Goal: Find specific page/section: Locate a particular part of the current website

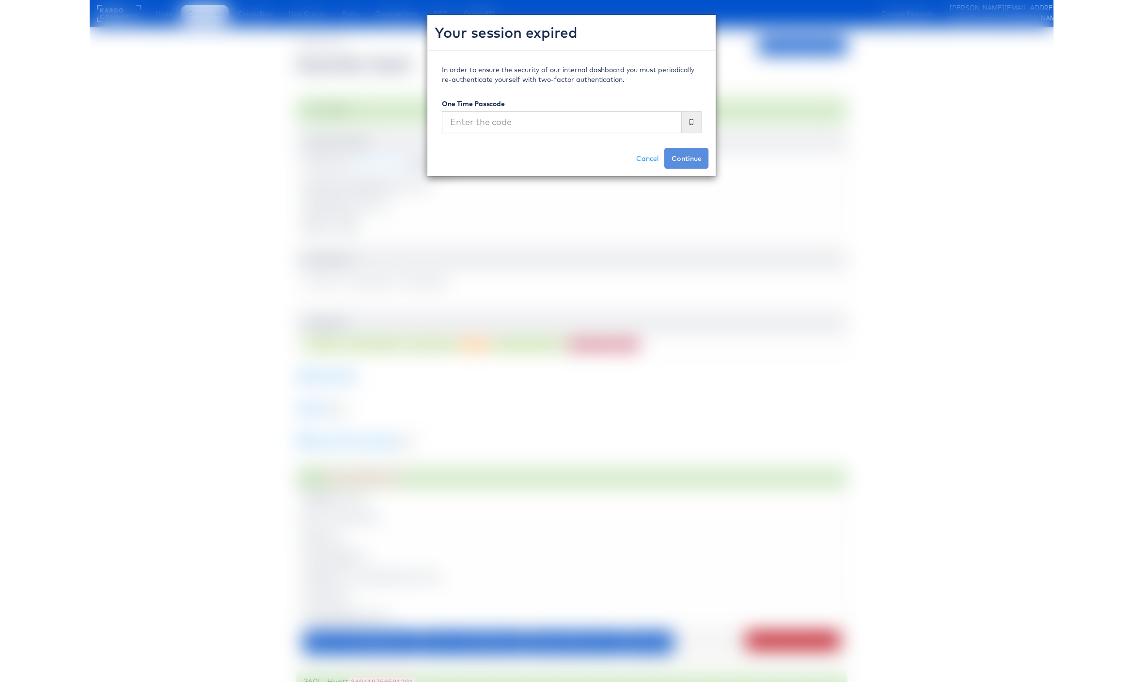
scroll to position [511, 0]
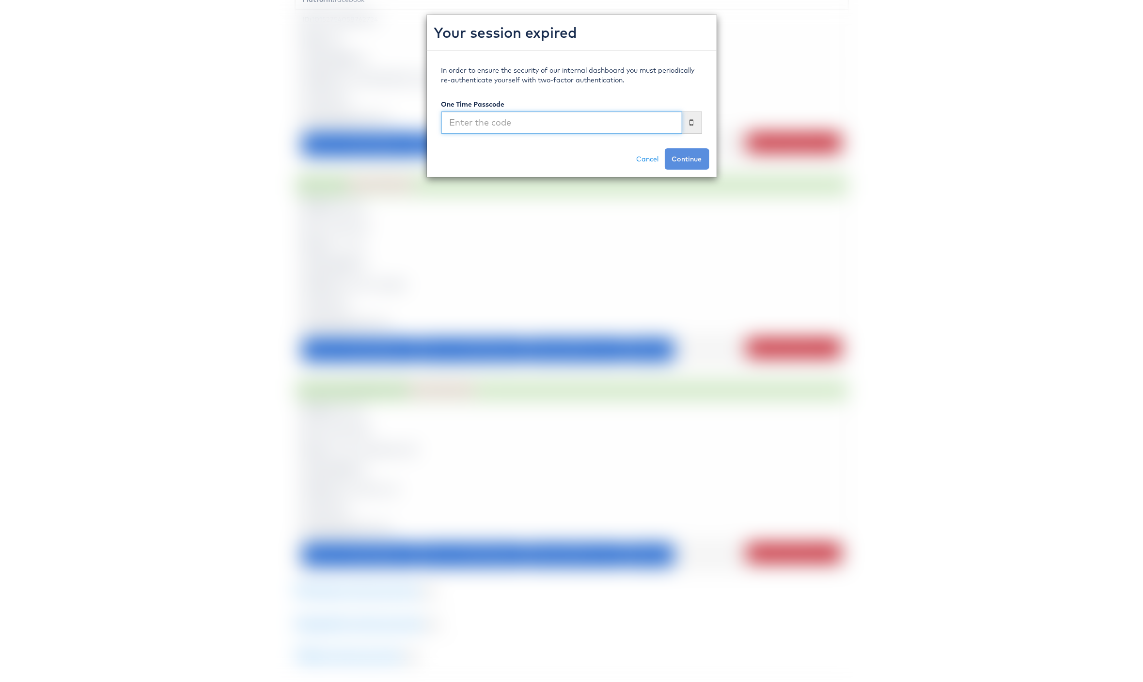
click at [603, 115] on input "text" at bounding box center [561, 122] width 241 height 22
type input "094719"
click at [665, 148] on button "Continue" at bounding box center [687, 158] width 45 height 21
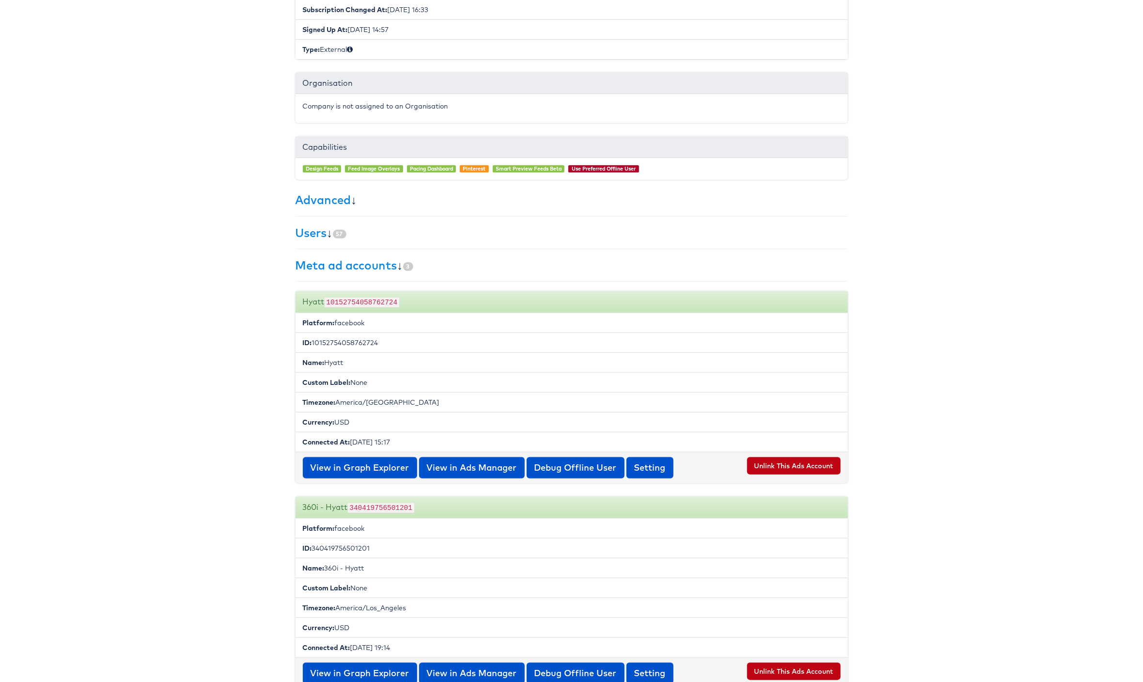
scroll to position [0, 0]
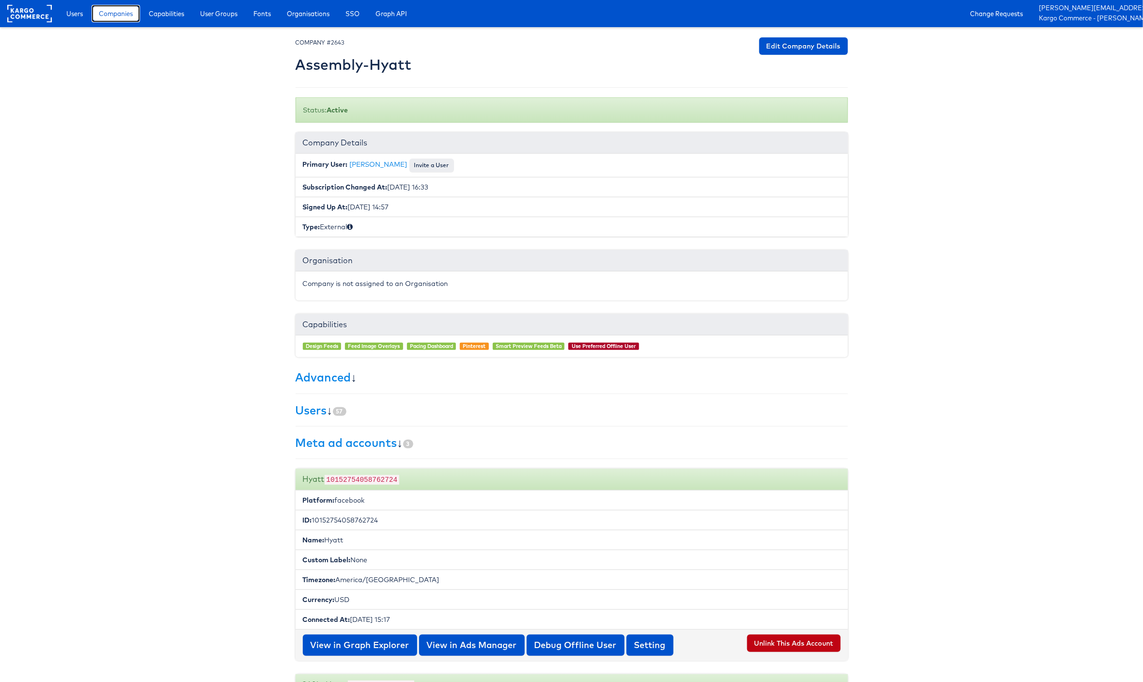
click at [103, 16] on span "Companies" at bounding box center [116, 14] width 34 height 10
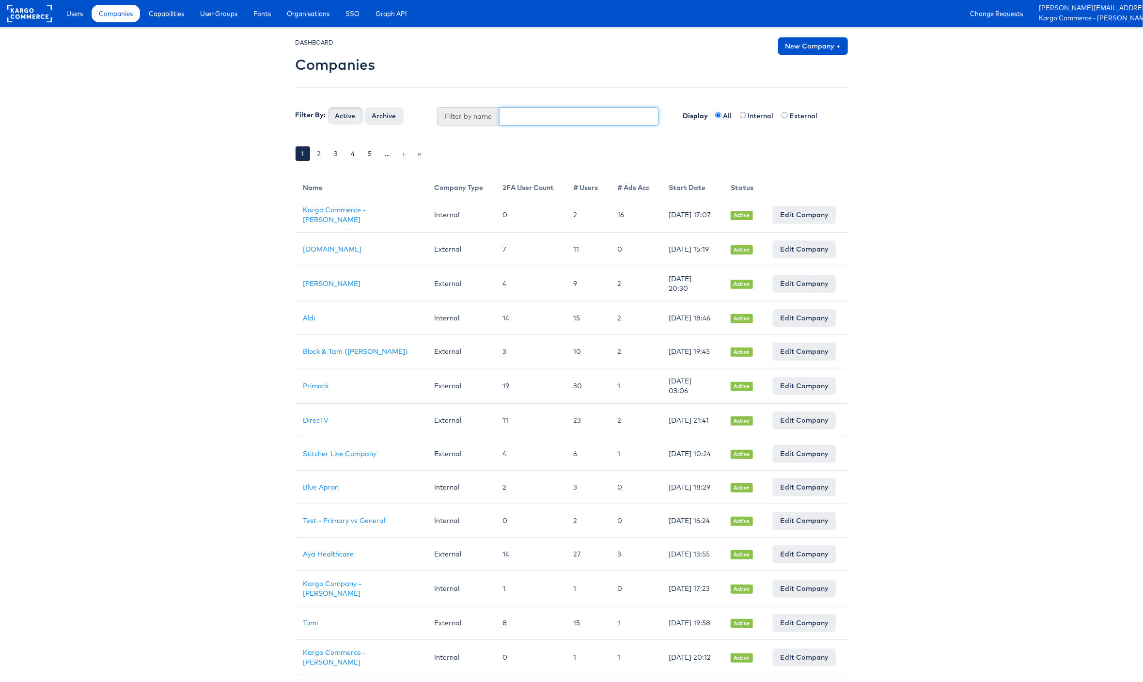
click at [531, 124] on input "text" at bounding box center [579, 116] width 160 height 18
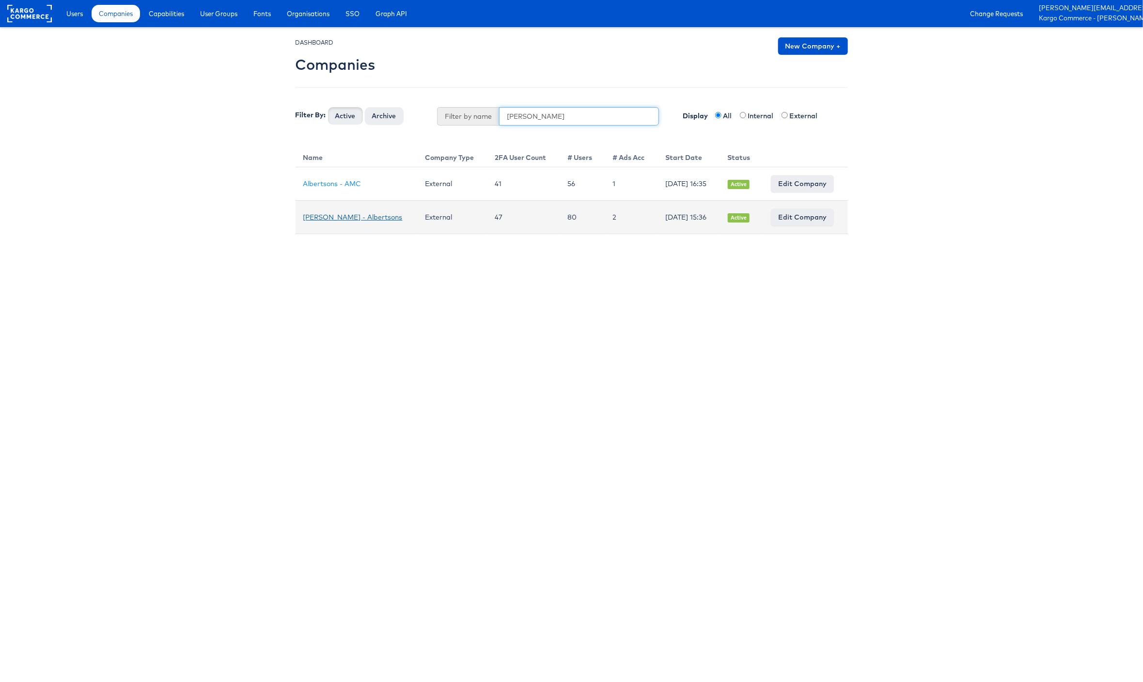
type input "[PERSON_NAME]"
click at [336, 215] on link "[PERSON_NAME] - Albertsons" at bounding box center [352, 217] width 99 height 9
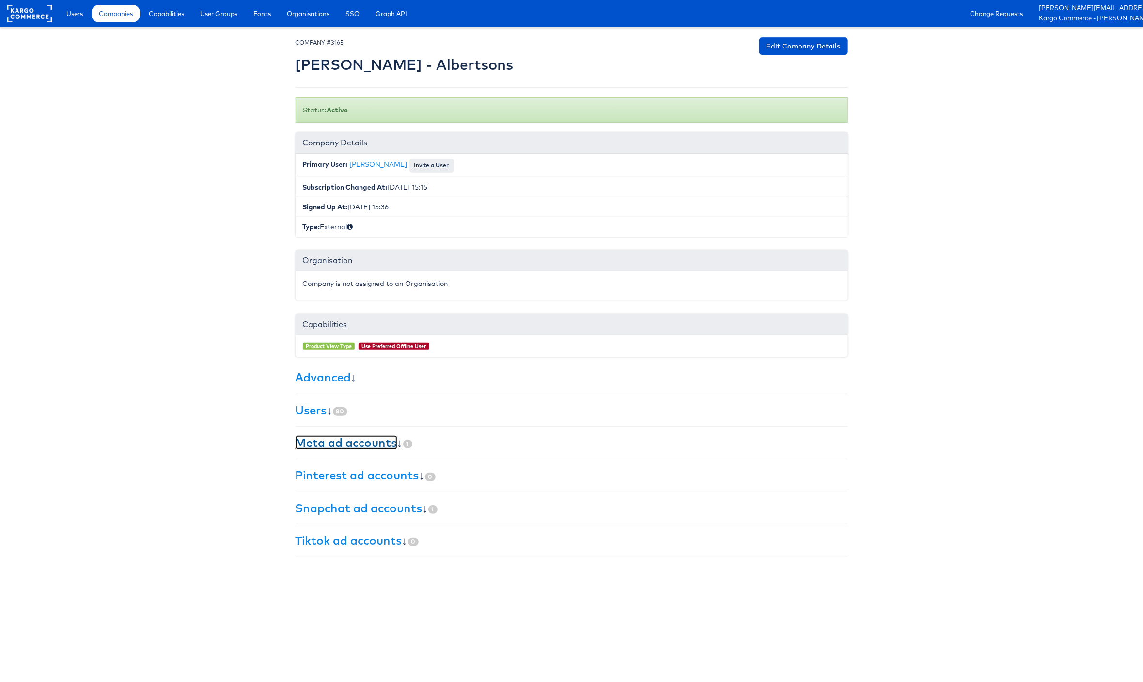
click at [346, 447] on link "Meta ad accounts" at bounding box center [347, 442] width 102 height 15
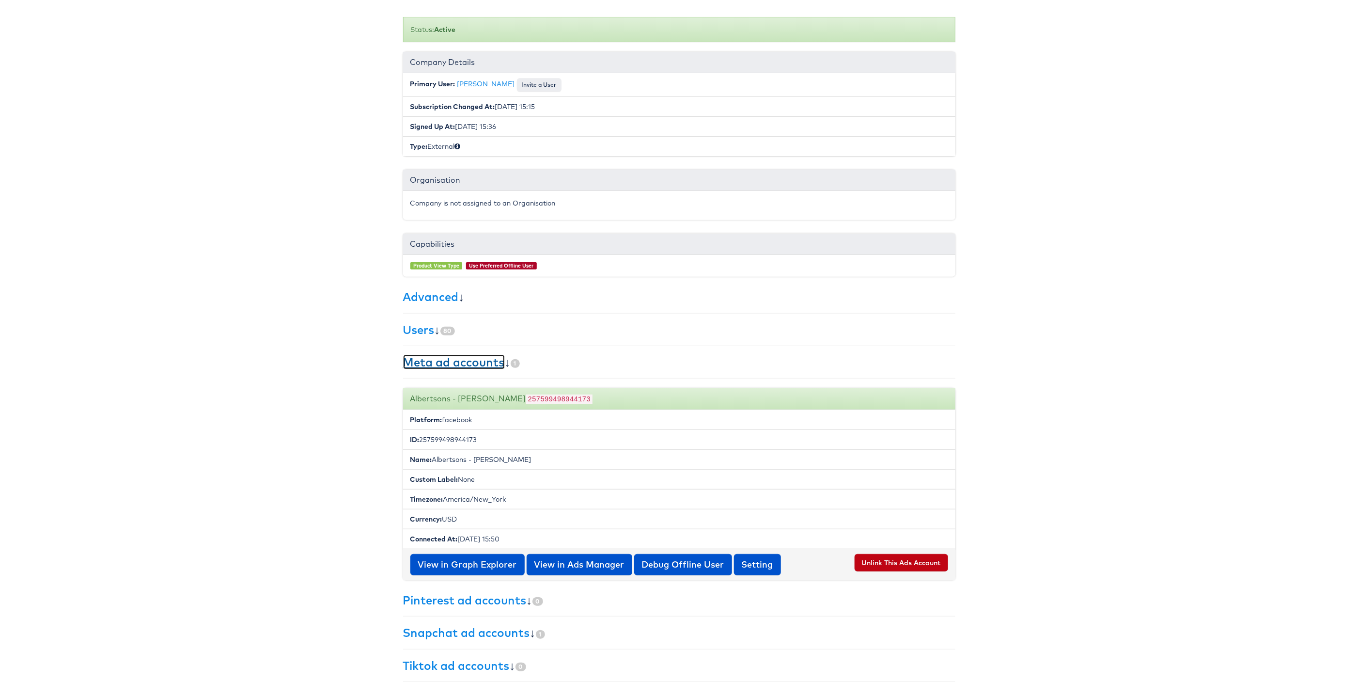
scroll to position [89, 0]
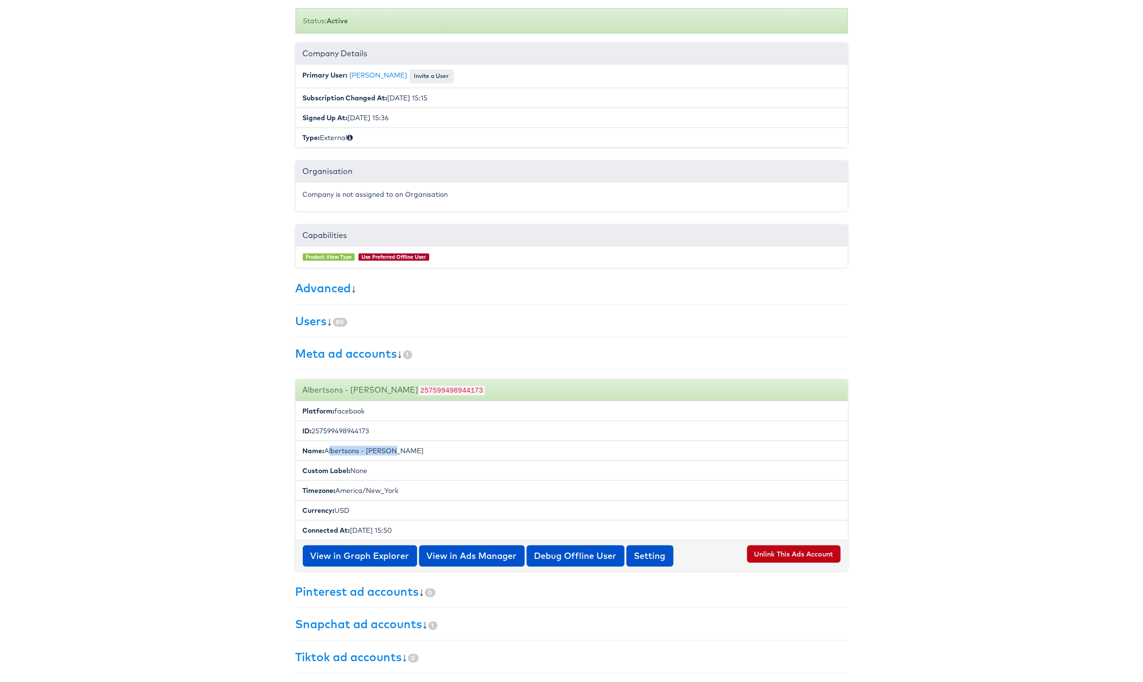
drag, startPoint x: 326, startPoint y: 454, endPoint x: 395, endPoint y: 454, distance: 69.8
click at [395, 454] on li "Name: Albertsons - Merkle" at bounding box center [572, 450] width 552 height 20
copy li "Albertsons - Merkle"
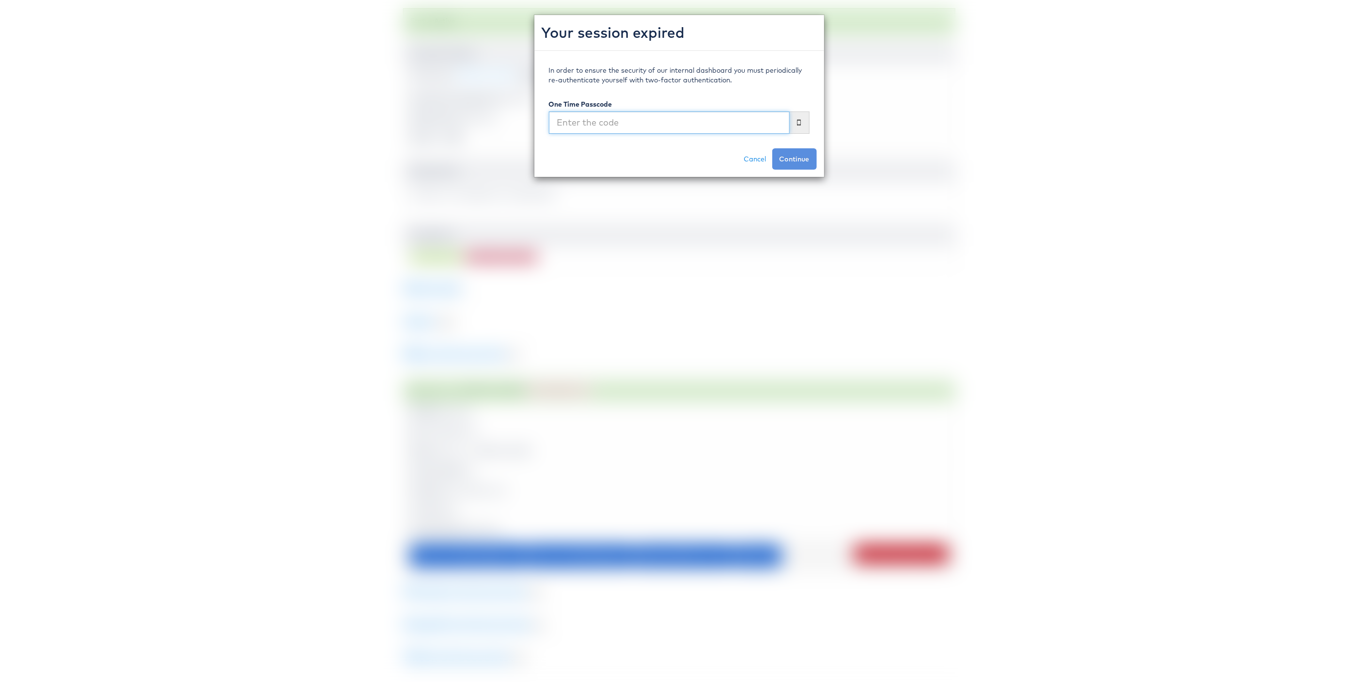
click at [712, 120] on input "text" at bounding box center [669, 122] width 241 height 22
type input "684671"
click at [772, 148] on button "Continue" at bounding box center [794, 158] width 45 height 21
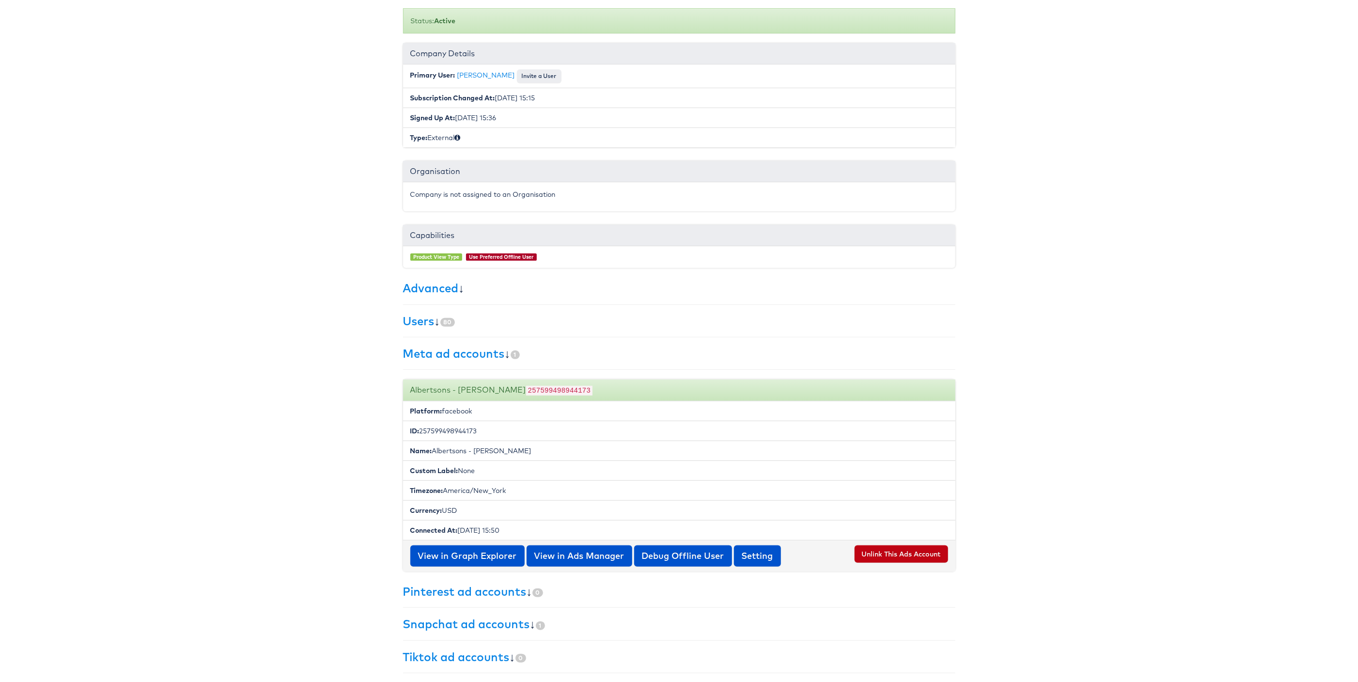
scroll to position [0, 0]
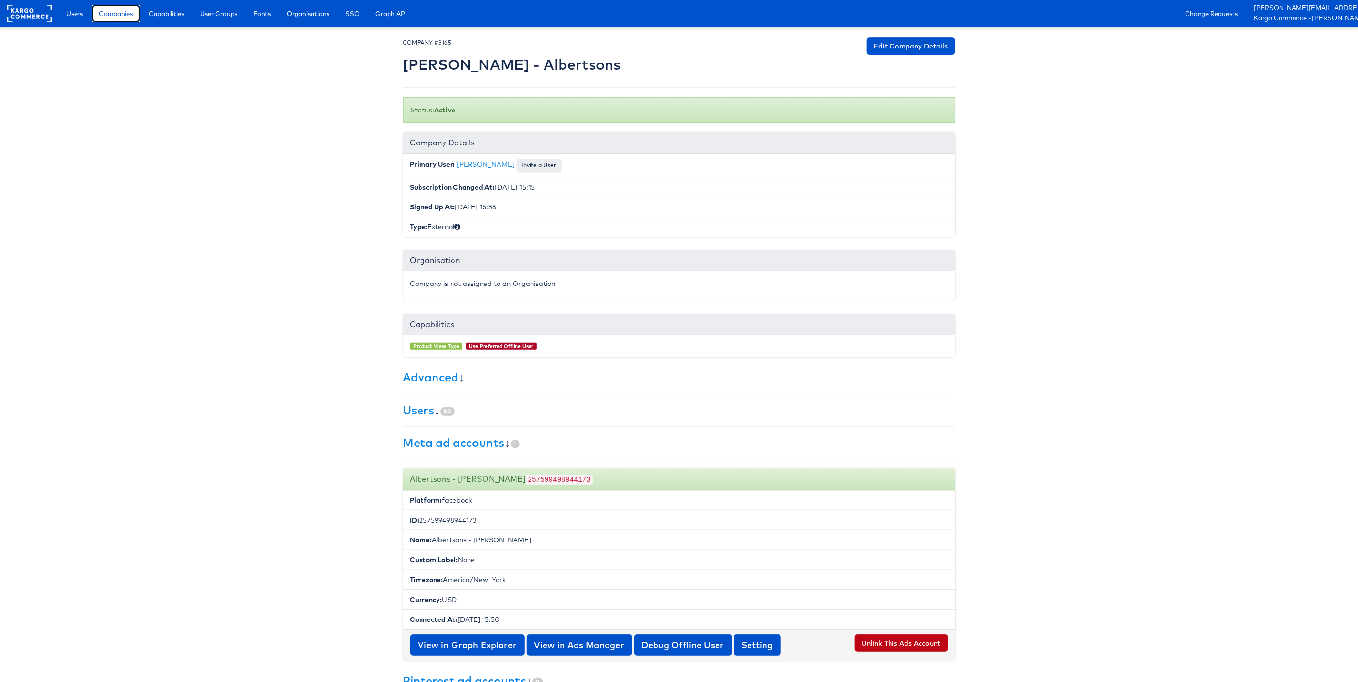
click at [131, 17] on span "Companies" at bounding box center [116, 14] width 34 height 10
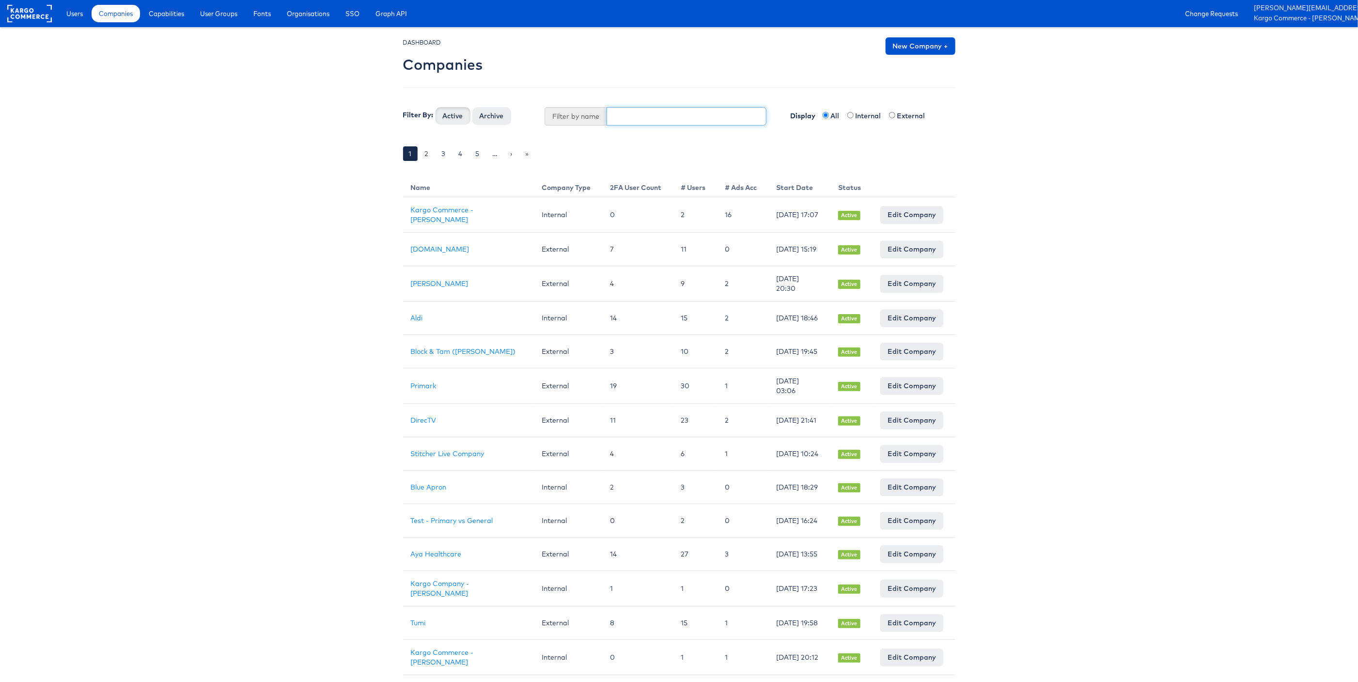
click at [656, 121] on input "text" at bounding box center [687, 116] width 160 height 18
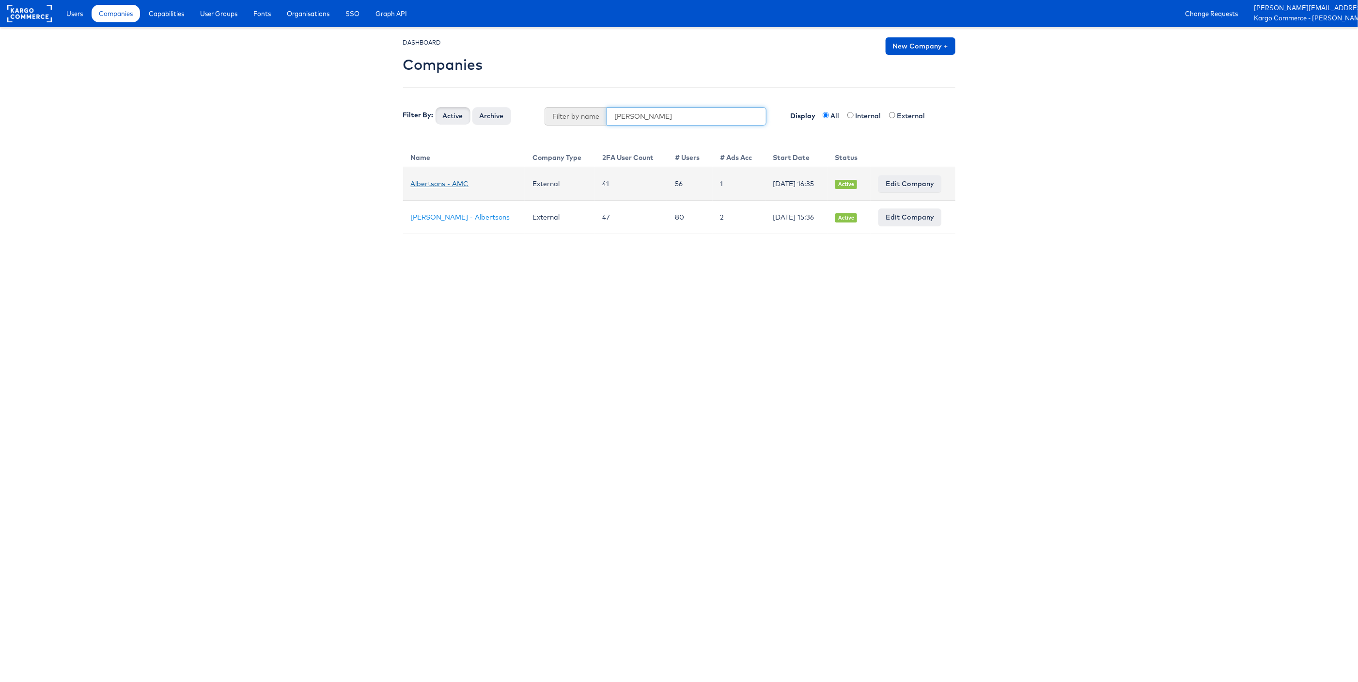
type input "[PERSON_NAME]"
click at [448, 187] on link "Albertsons - AMC" at bounding box center [440, 183] width 58 height 9
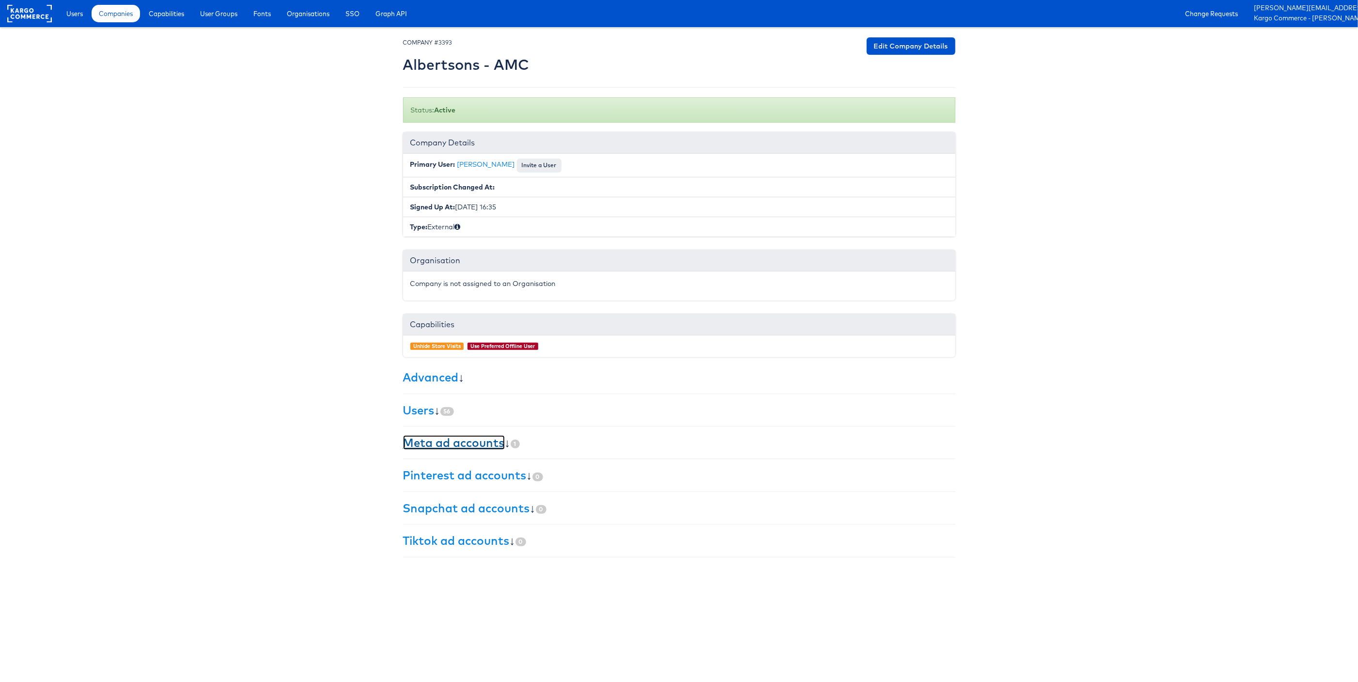
click at [482, 447] on link "Meta ad accounts" at bounding box center [454, 442] width 102 height 15
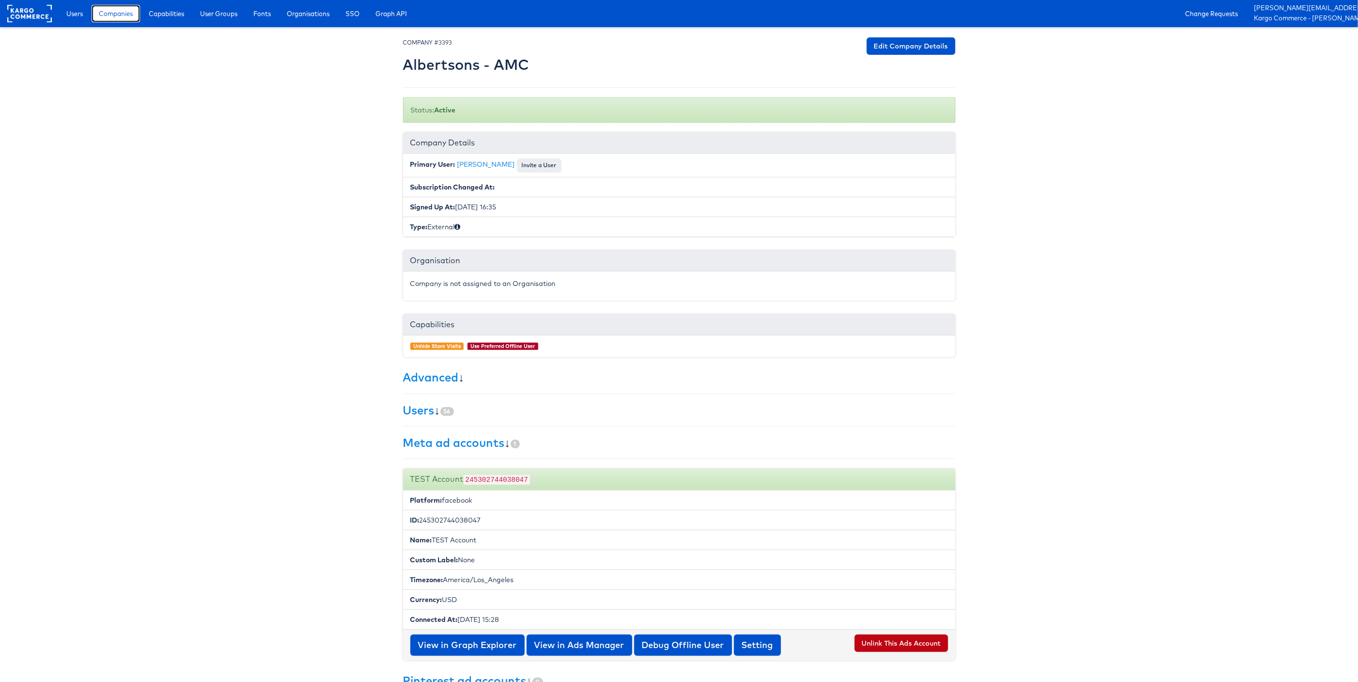
click at [110, 11] on span "Companies" at bounding box center [116, 14] width 34 height 10
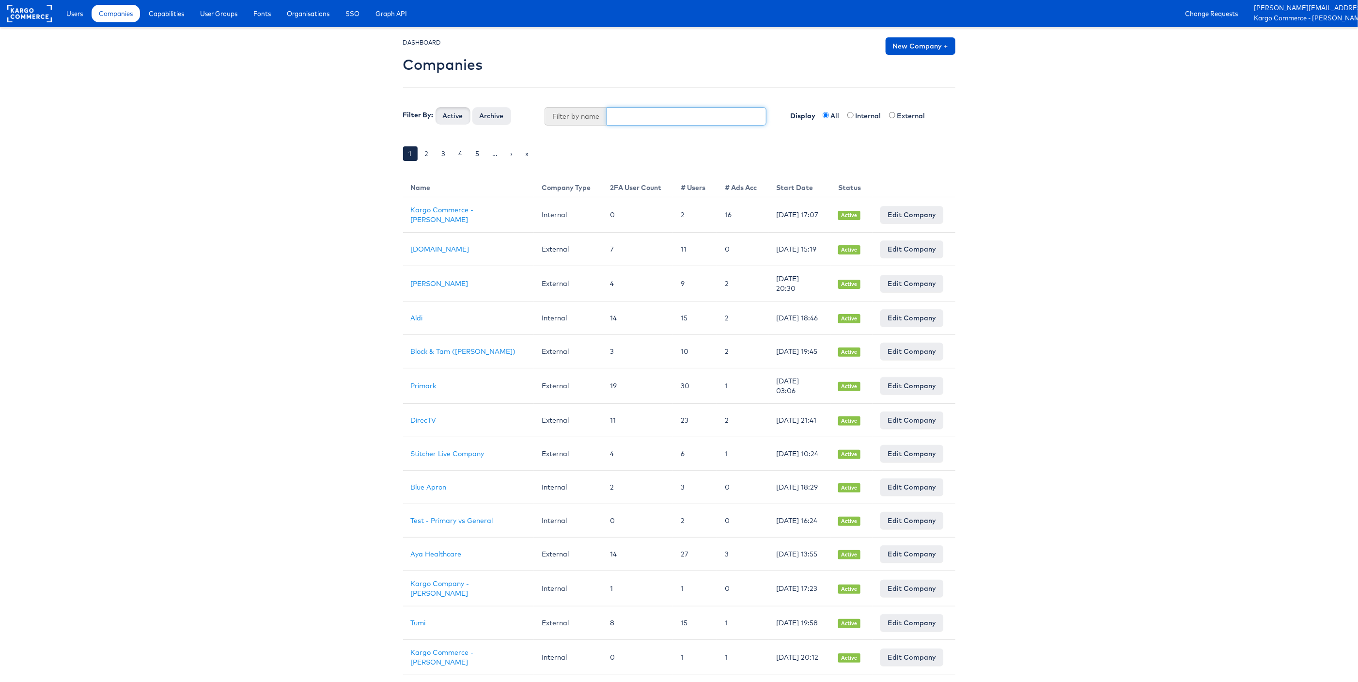
click at [655, 122] on input "text" at bounding box center [687, 116] width 160 height 18
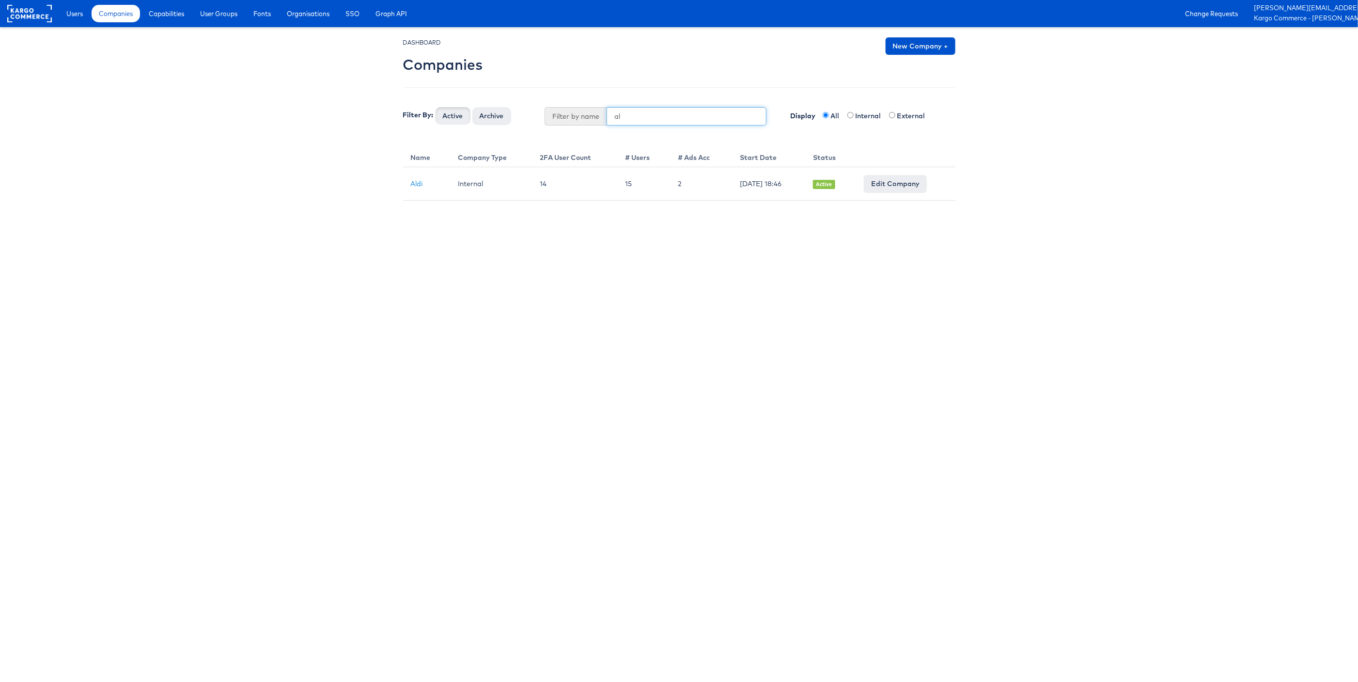
type input "a"
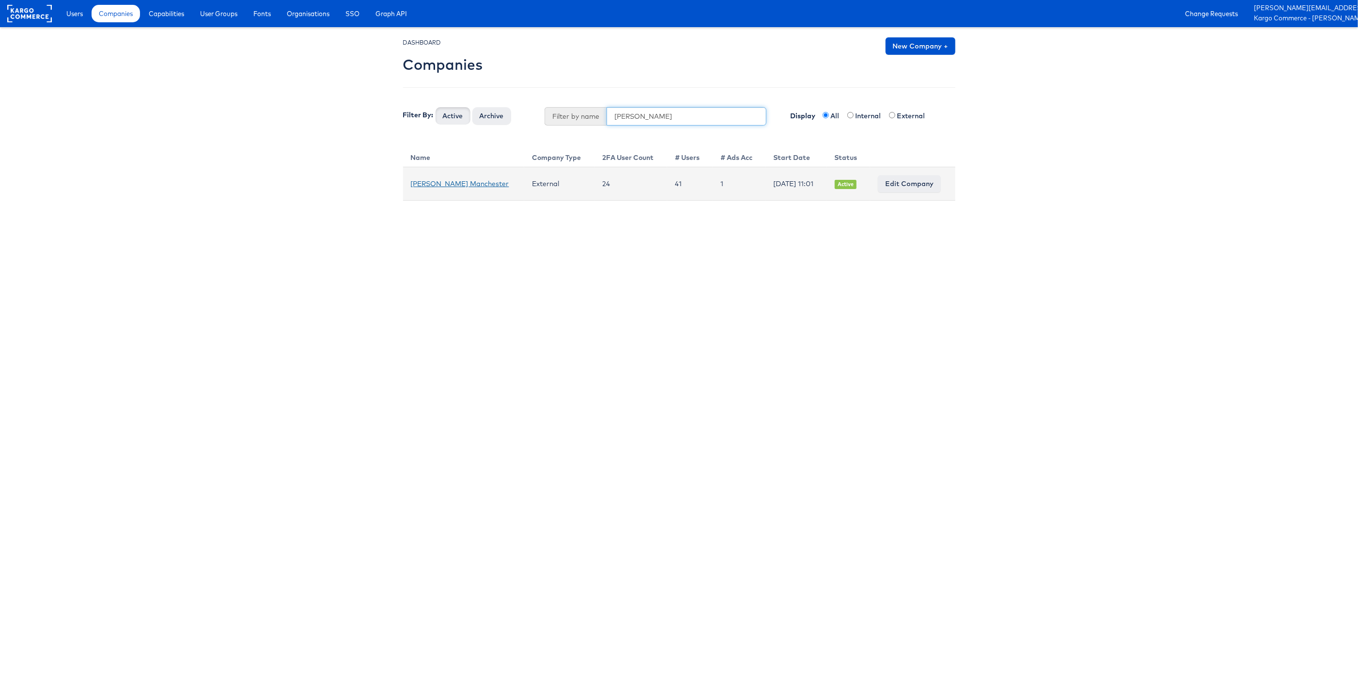
type input "[PERSON_NAME]"
click at [434, 182] on link "[PERSON_NAME] Manchester" at bounding box center [460, 183] width 98 height 9
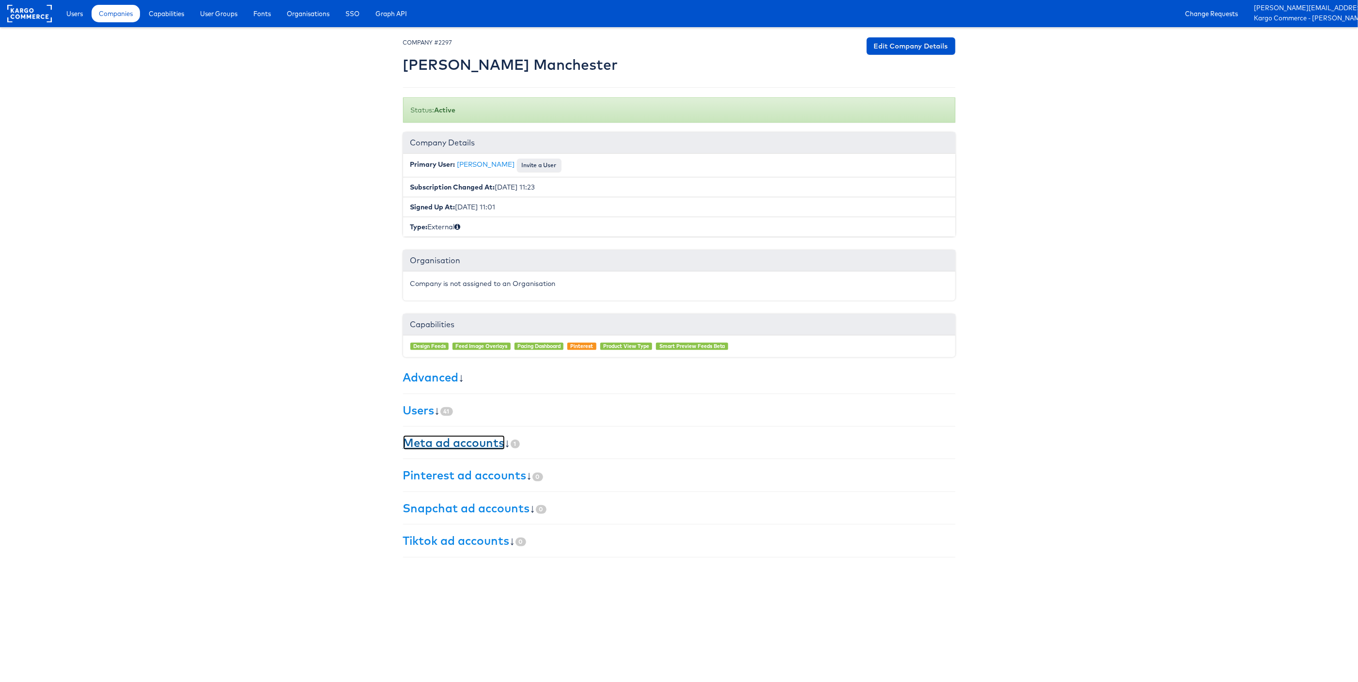
click at [447, 447] on link "Meta ad accounts" at bounding box center [454, 442] width 102 height 15
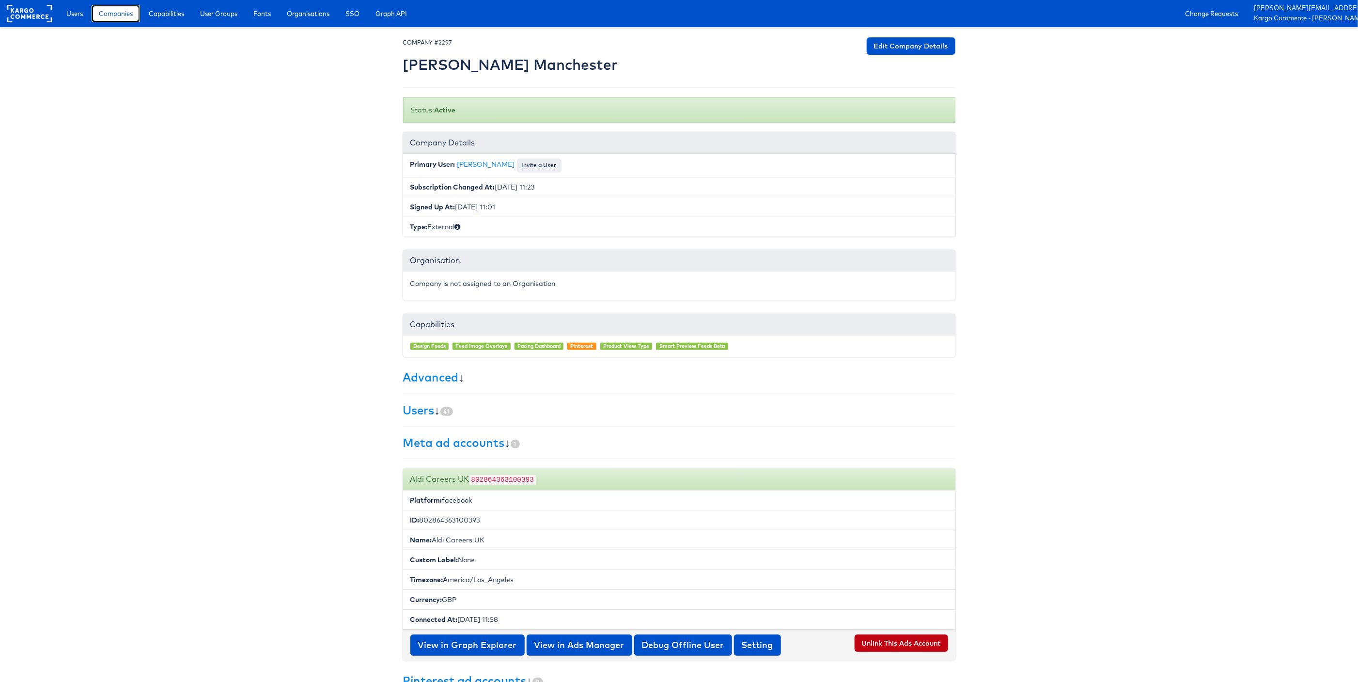
click at [107, 9] on span "Companies" at bounding box center [116, 14] width 34 height 10
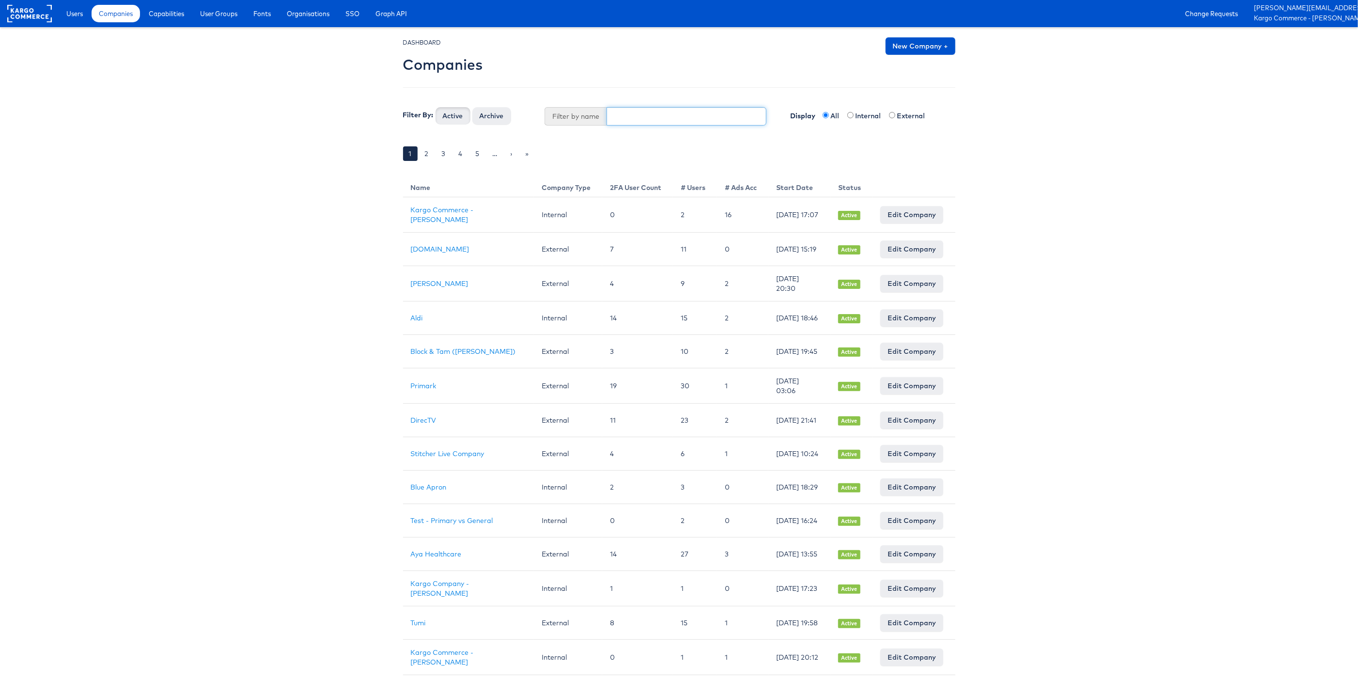
click at [641, 120] on input "text" at bounding box center [687, 116] width 160 height 18
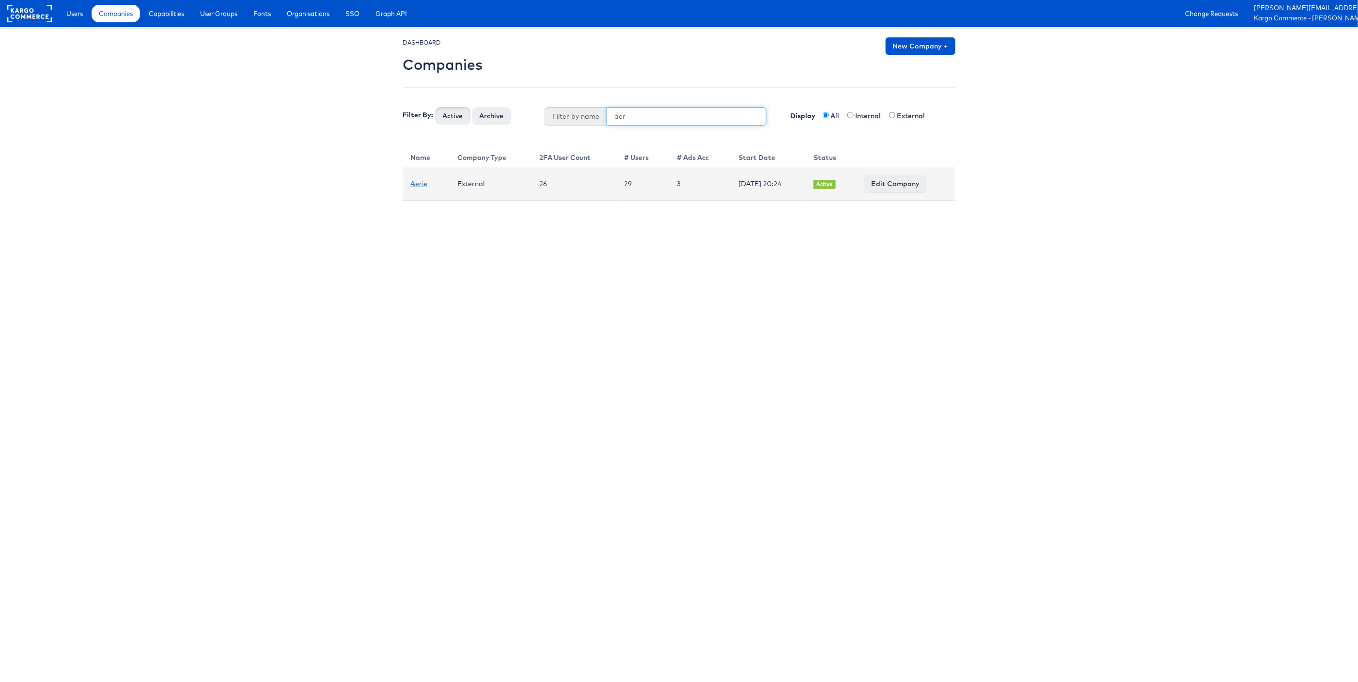
type input "aer"
click at [424, 185] on link "Aerie" at bounding box center [419, 183] width 17 height 9
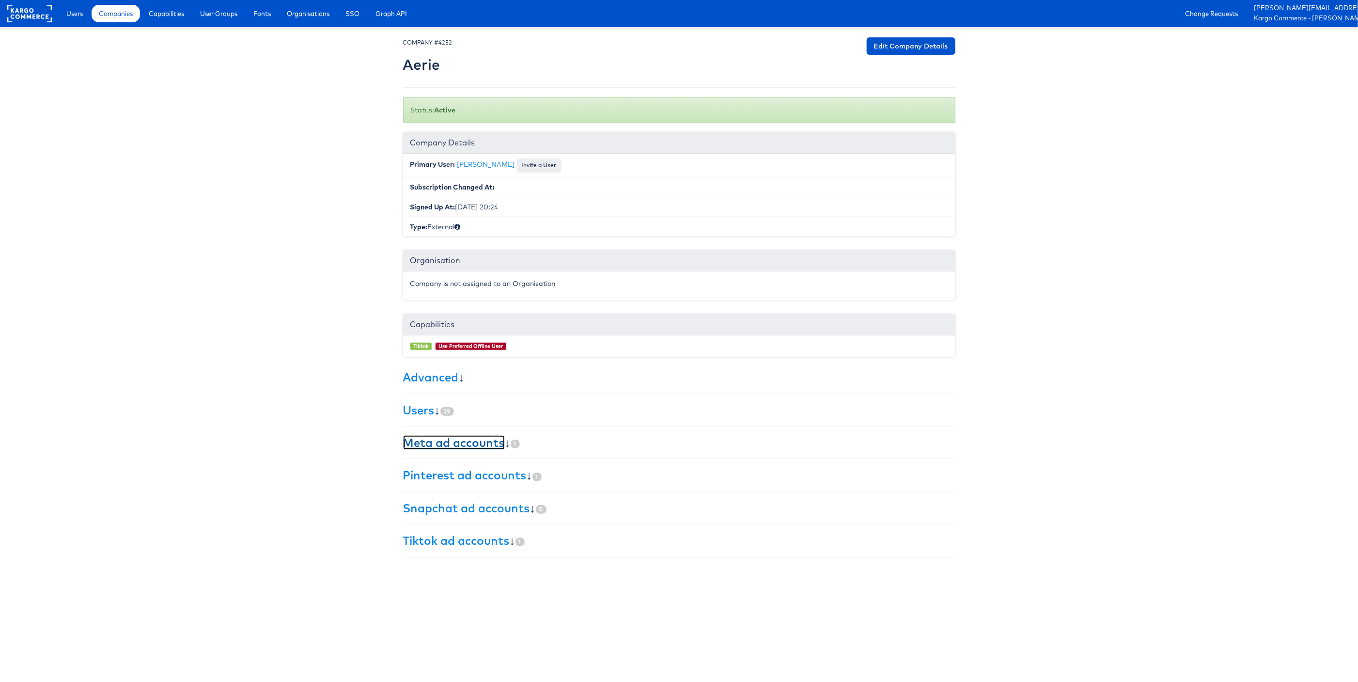
drag, startPoint x: 491, startPoint y: 444, endPoint x: 528, endPoint y: 427, distance: 40.8
click at [491, 444] on link "Meta ad accounts" at bounding box center [454, 442] width 102 height 15
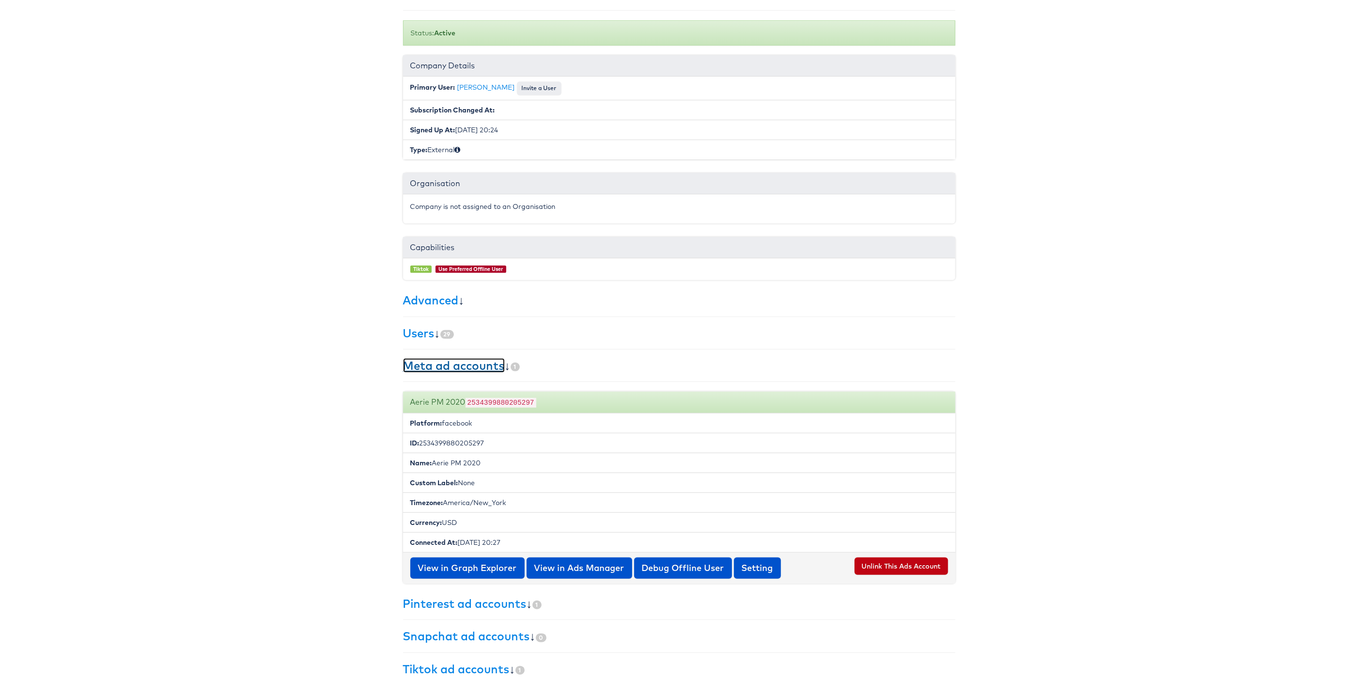
scroll to position [97, 0]
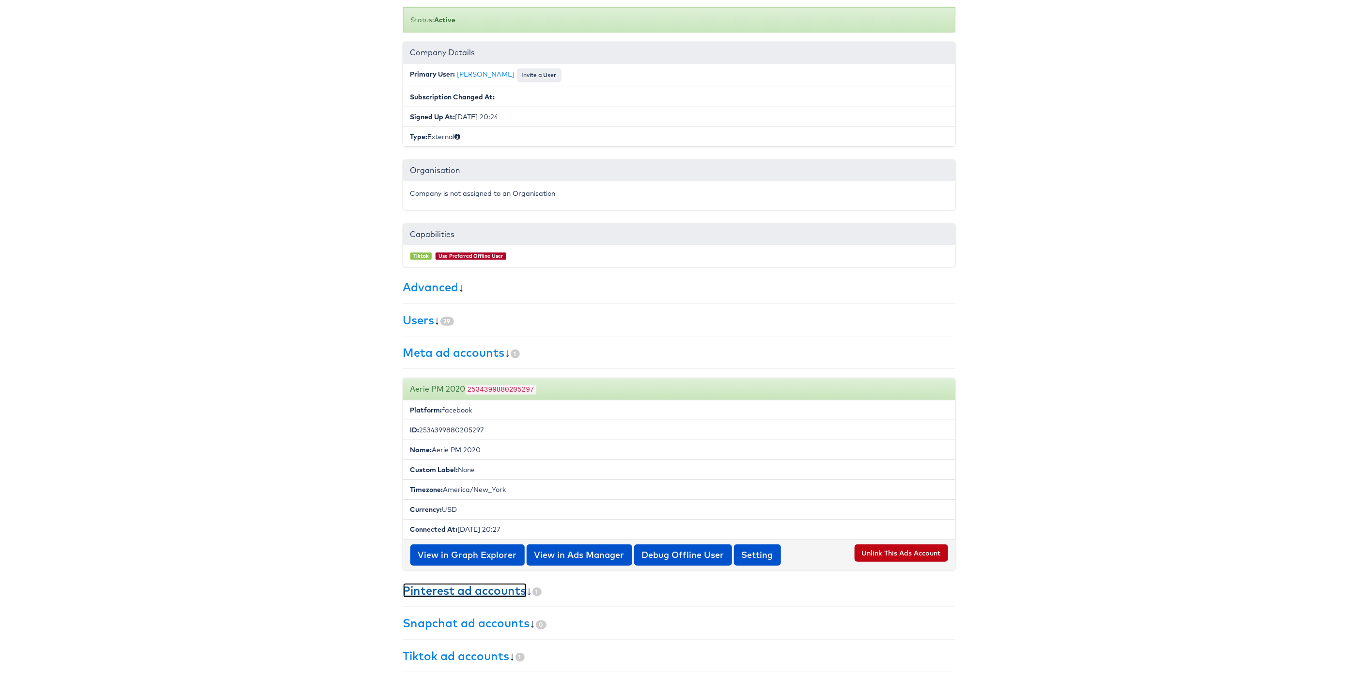
drag, startPoint x: 481, startPoint y: 588, endPoint x: 526, endPoint y: 545, distance: 62.0
click at [481, 588] on link "Pinterest ad accounts" at bounding box center [465, 590] width 124 height 15
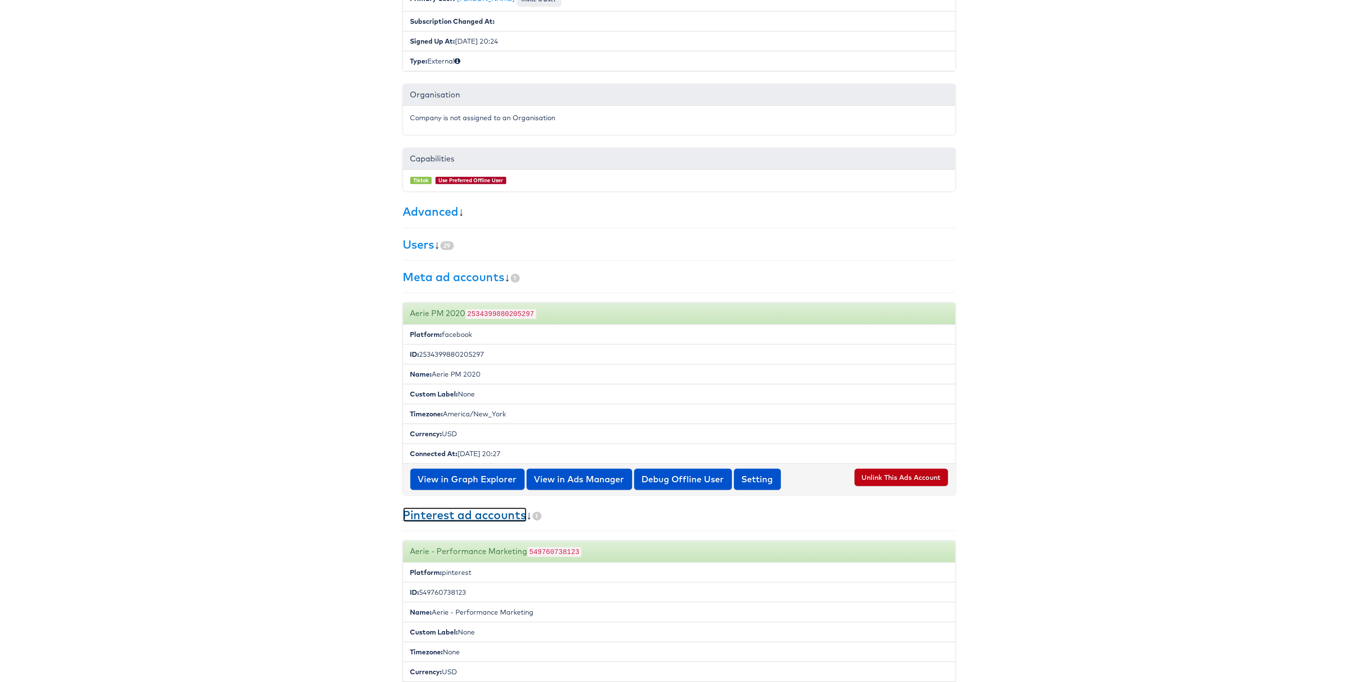
scroll to position [301, 0]
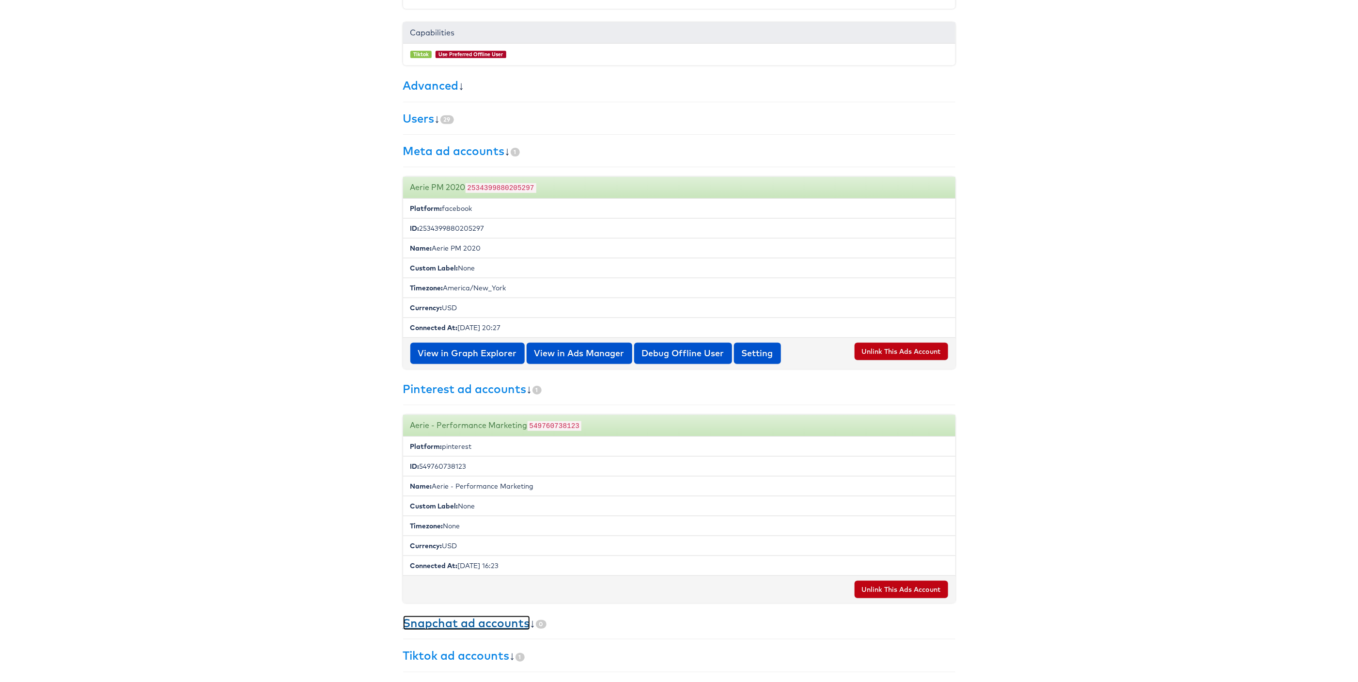
click at [482, 619] on link "Snapchat ad accounts" at bounding box center [466, 622] width 127 height 15
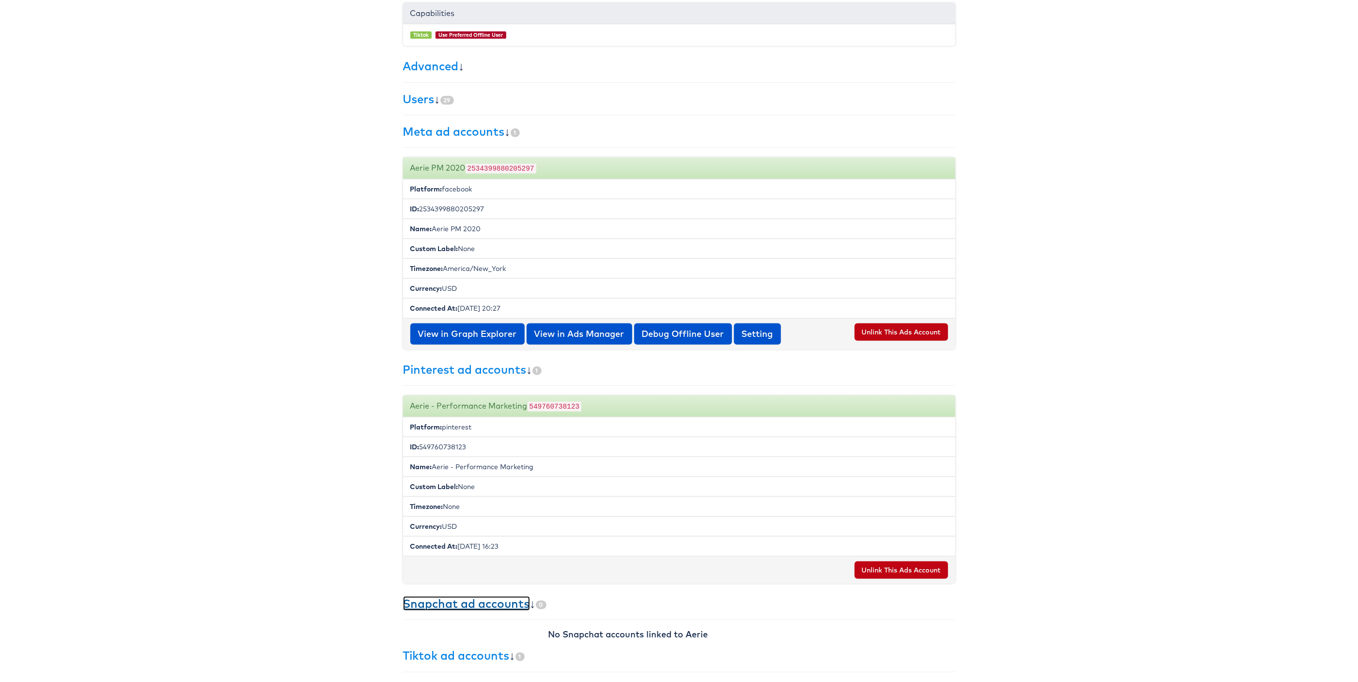
click at [488, 603] on link "Snapchat ad accounts" at bounding box center [466, 603] width 127 height 15
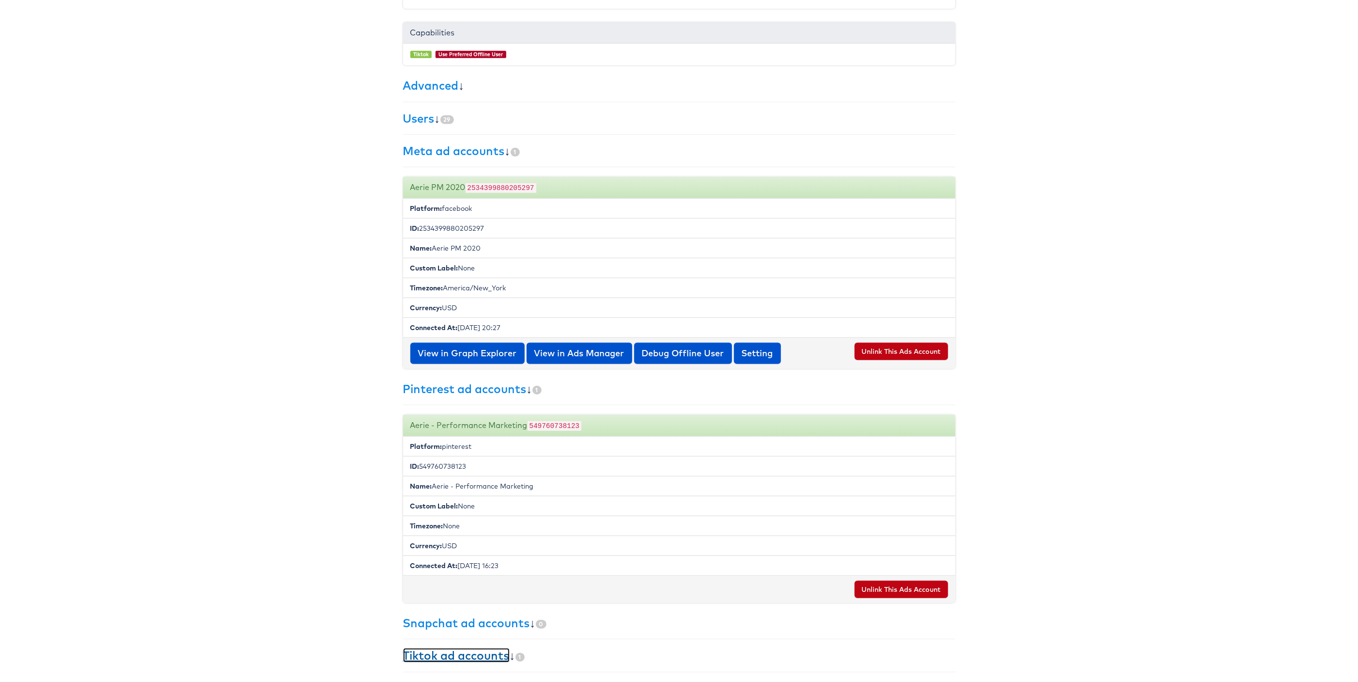
drag, startPoint x: 486, startPoint y: 655, endPoint x: 570, endPoint y: 600, distance: 101.0
click at [486, 655] on link "Tiktok ad accounts" at bounding box center [456, 655] width 107 height 15
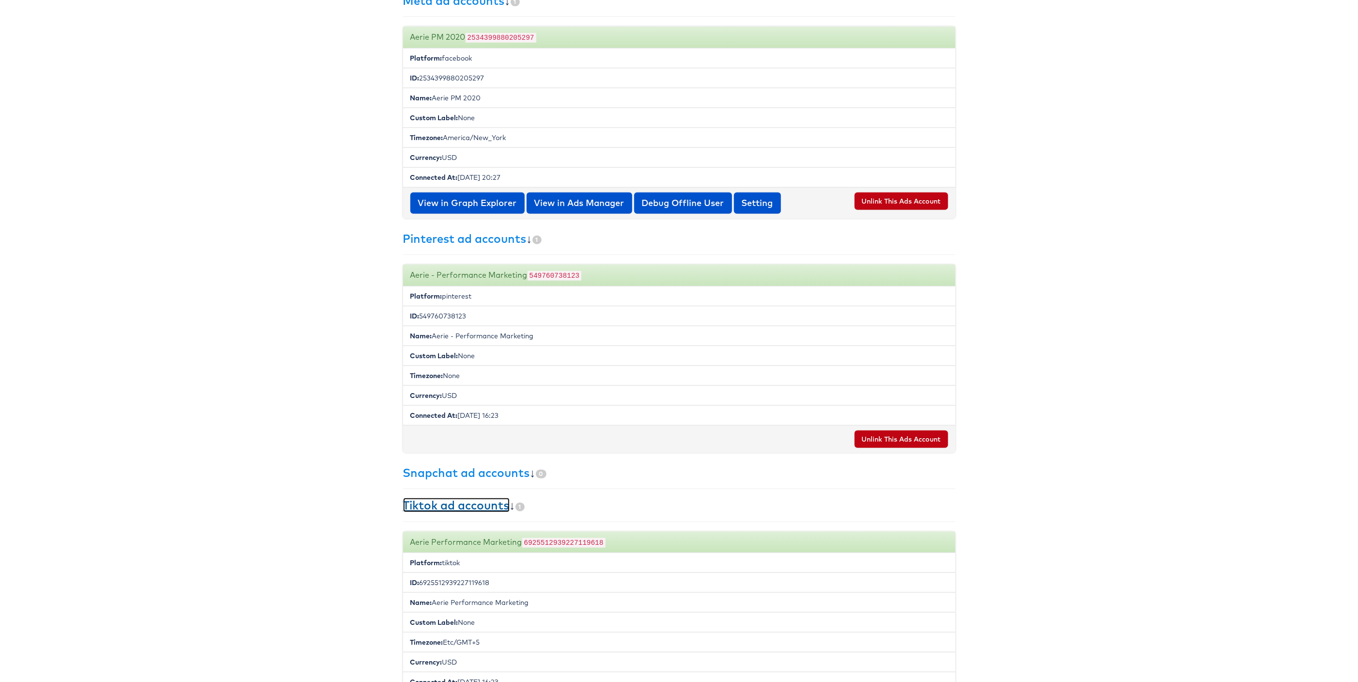
scroll to position [435, 0]
